Goal: Task Accomplishment & Management: Use online tool/utility

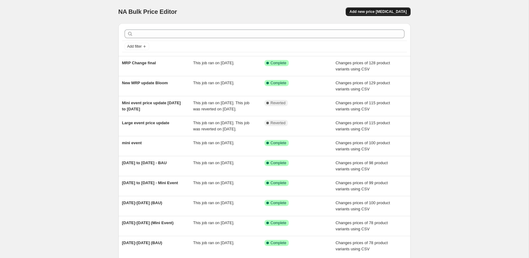
click at [378, 13] on span "Add new price [MEDICAL_DATA]" at bounding box center [378, 11] width 57 height 5
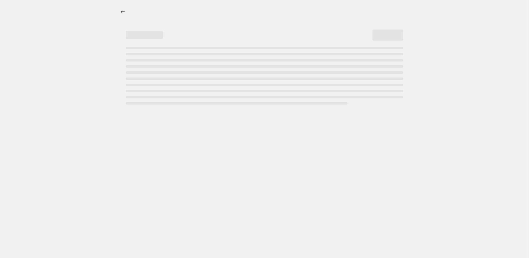
select select "percentage"
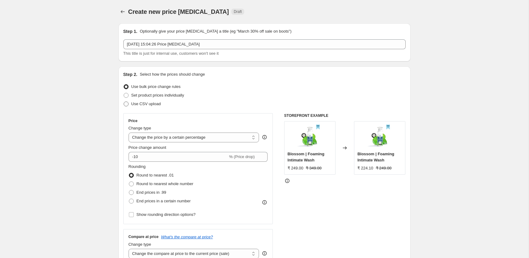
click at [143, 102] on span "Use CSV upload" at bounding box center [146, 104] width 30 height 5
click at [124, 102] on input "Use CSV upload" at bounding box center [124, 102] width 0 height 0
radio input "true"
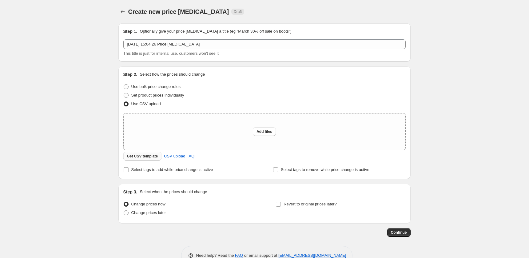
click at [144, 153] on button "Get CSV template" at bounding box center [142, 156] width 38 height 9
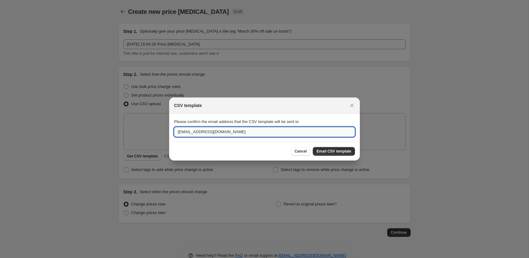
click at [251, 130] on input "marketing@trybloom.in" at bounding box center [264, 132] width 181 height 10
type input "aliasgar@boldcare.in"
click at [345, 152] on span "Email CSV template" at bounding box center [334, 151] width 35 height 5
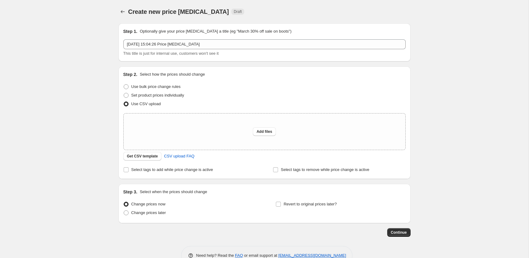
click at [99, 56] on div "Create new price change job. This page is ready Create new price change job Dra…" at bounding box center [264, 137] width 529 height 274
